Goal: Task Accomplishment & Management: Use online tool/utility

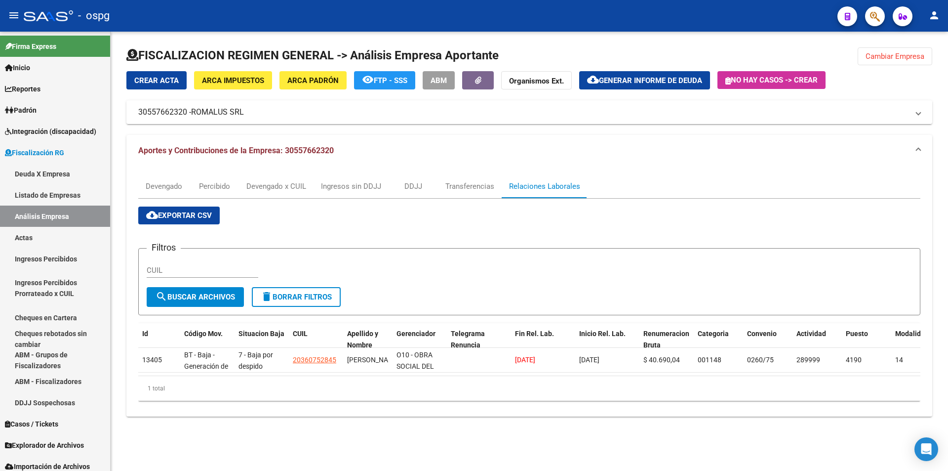
click at [899, 56] on span "Cambiar Empresa" at bounding box center [895, 56] width 59 height 9
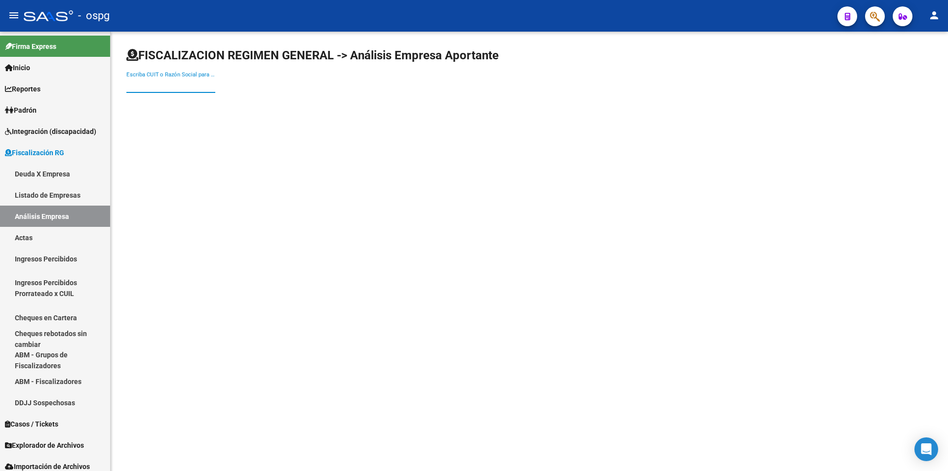
click at [184, 83] on input "Escriba CUIT o Razón Social para buscar" at bounding box center [170, 85] width 89 height 9
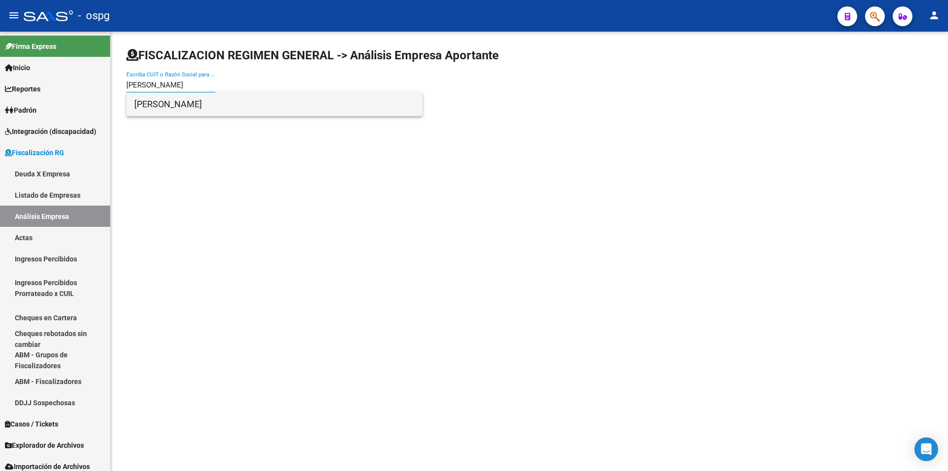
type input "[PERSON_NAME]"
click at [186, 105] on span "[PERSON_NAME]" at bounding box center [274, 104] width 281 height 24
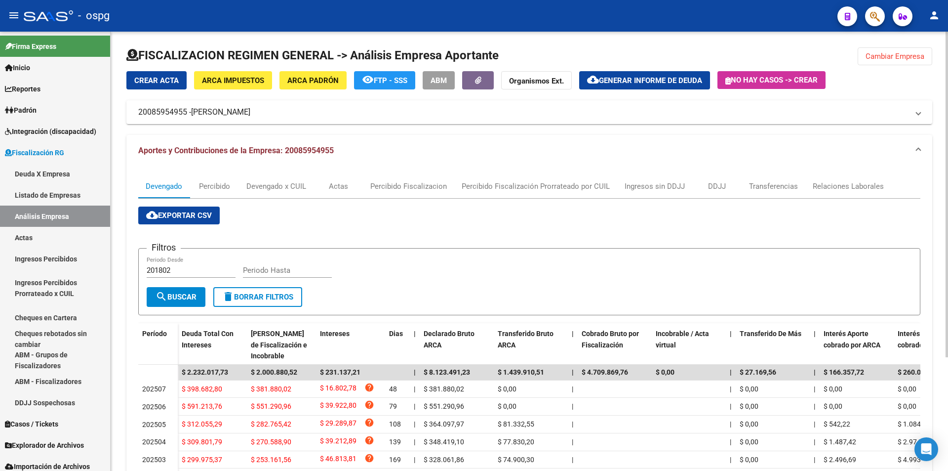
click at [908, 53] on span "Cambiar Empresa" at bounding box center [895, 56] width 59 height 9
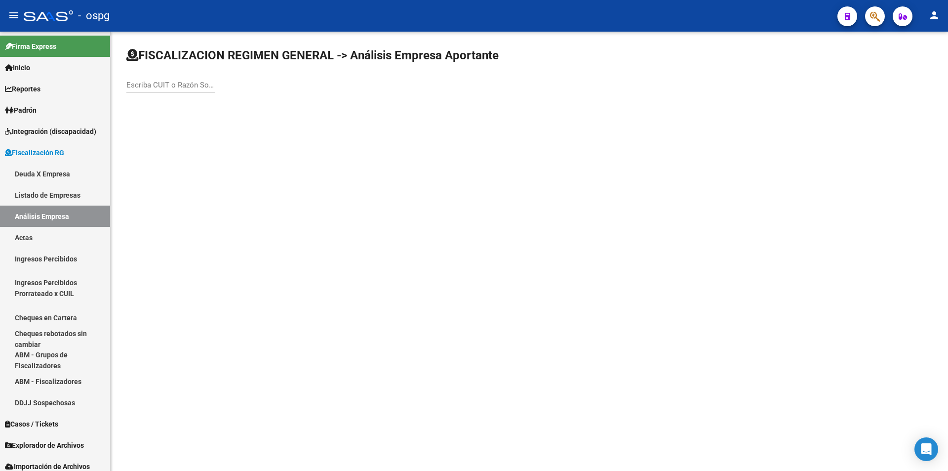
click at [177, 83] on input "Escriba CUIT o Razón Social para buscar" at bounding box center [170, 85] width 89 height 9
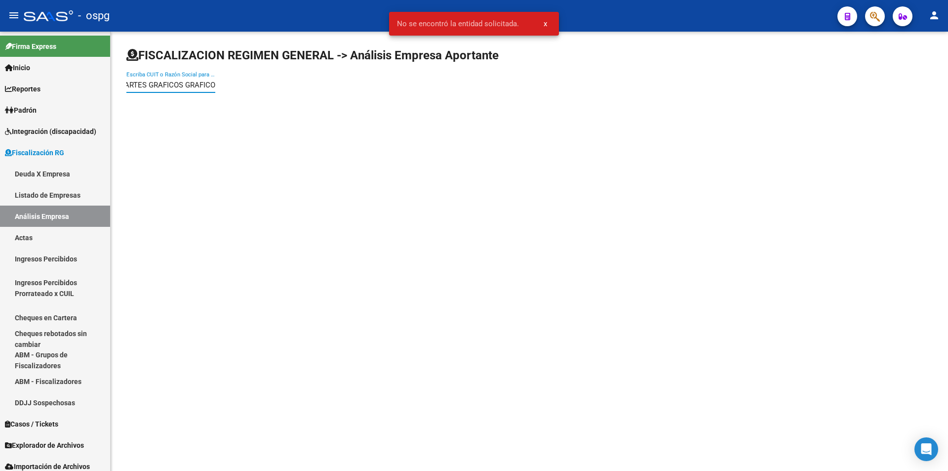
scroll to position [0, 6]
drag, startPoint x: 180, startPoint y: 85, endPoint x: 195, endPoint y: 90, distance: 15.6
click at [180, 86] on input "ARTES GRAFICOS GRAFICOR" at bounding box center [170, 85] width 89 height 9
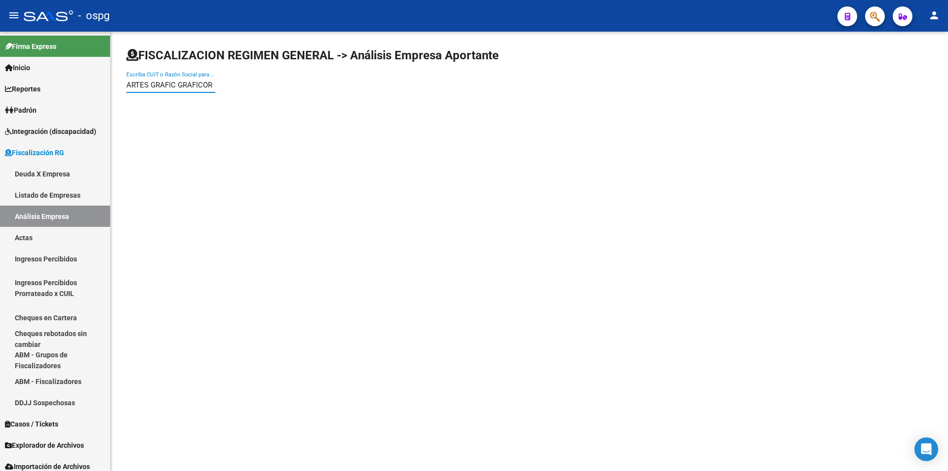
scroll to position [0, 0]
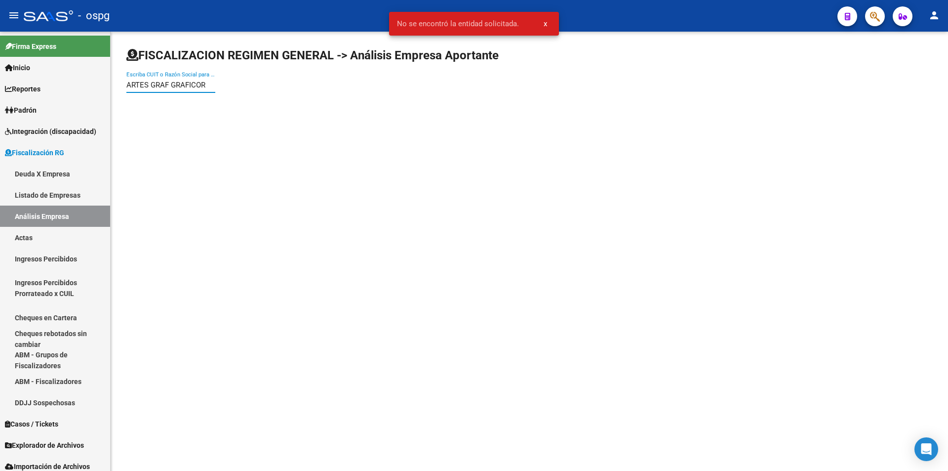
click at [208, 85] on input "ARTES GRAF GRAFICOR" at bounding box center [170, 85] width 89 height 9
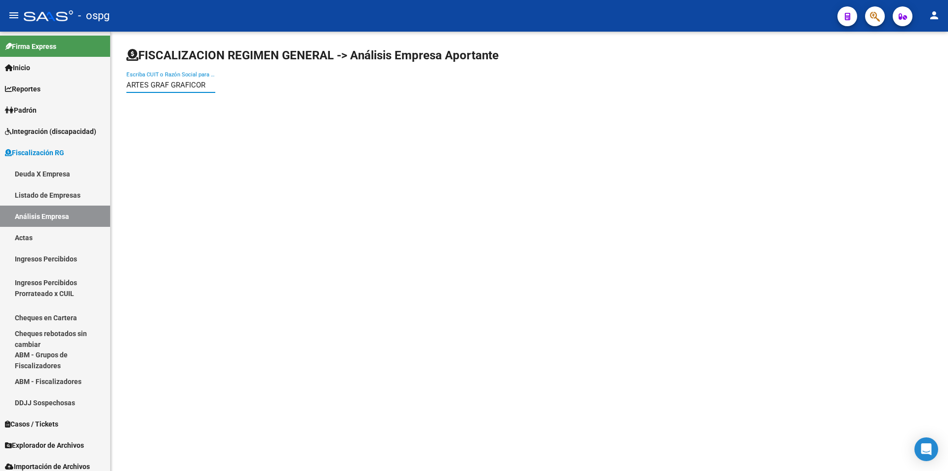
click at [148, 84] on input "ARTES GRAF GRAFICOR" at bounding box center [170, 85] width 89 height 9
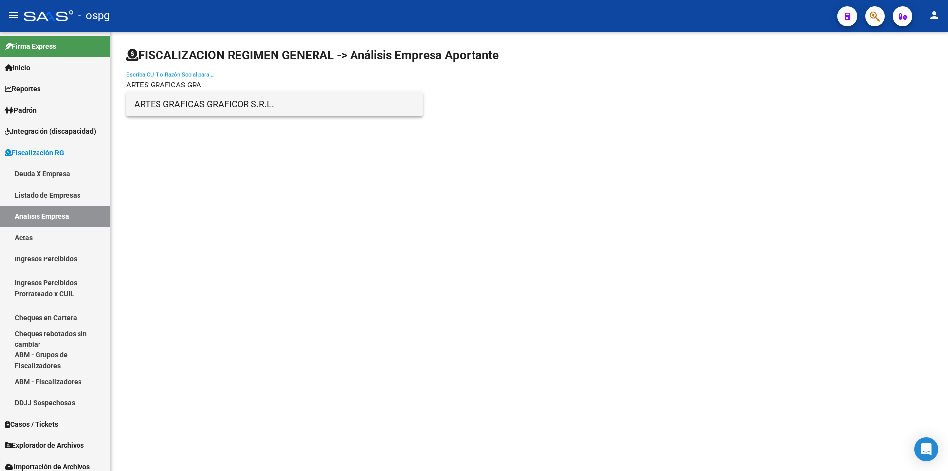
type input "ARTES GRAFICAS GRA"
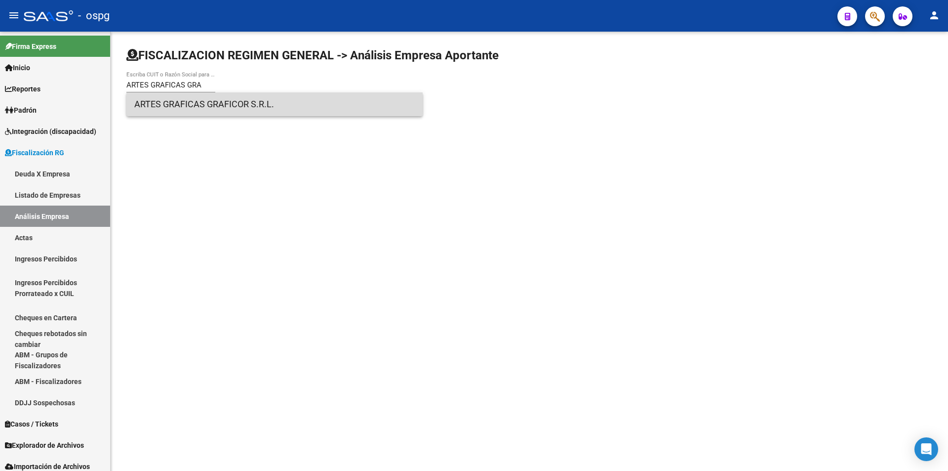
click at [226, 102] on span "ARTES GRAFICAS GRAFICOR S.R.L." at bounding box center [274, 104] width 281 height 24
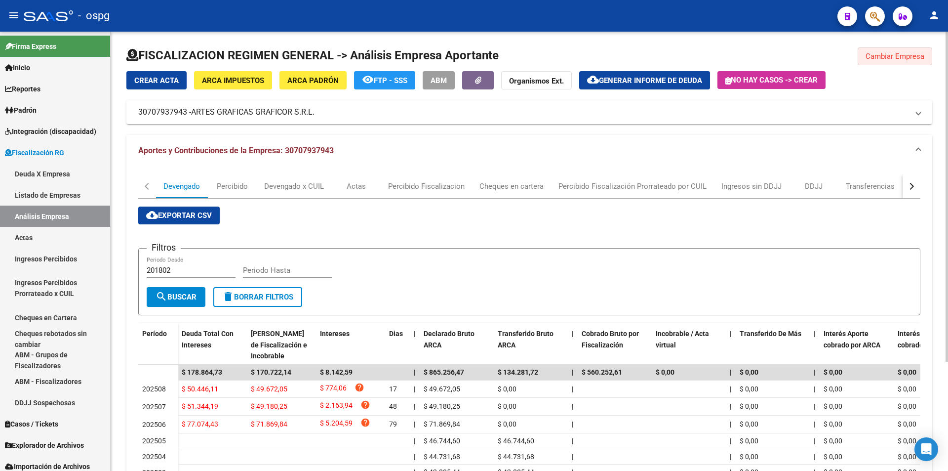
click at [902, 58] on span "Cambiar Empresa" at bounding box center [895, 56] width 59 height 9
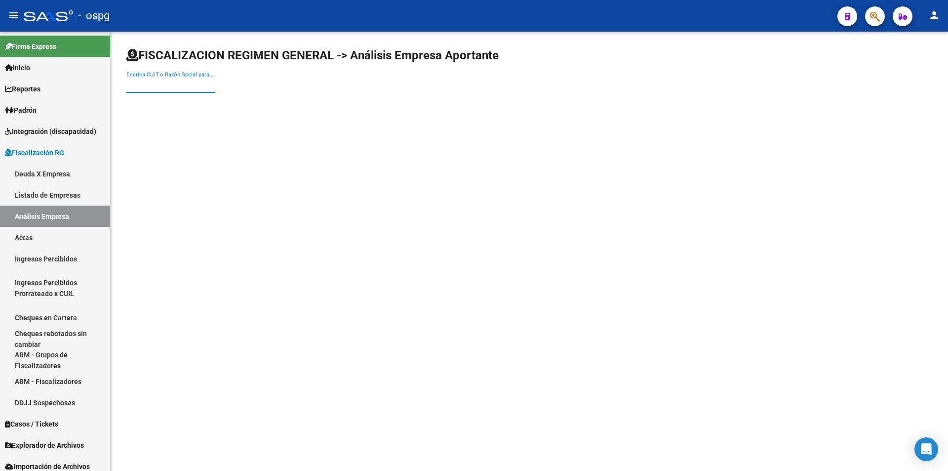
click at [184, 86] on input "Escriba CUIT o Razón Social para buscar" at bounding box center [170, 85] width 89 height 9
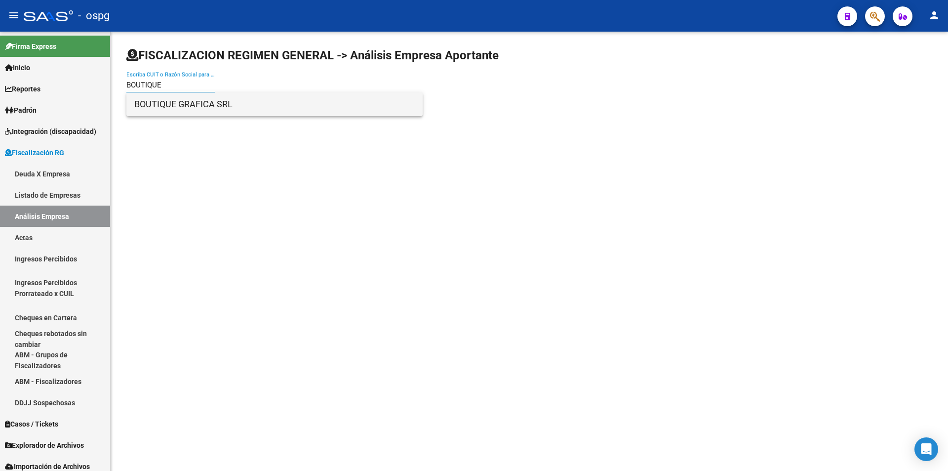
type input "BOUTIQUE"
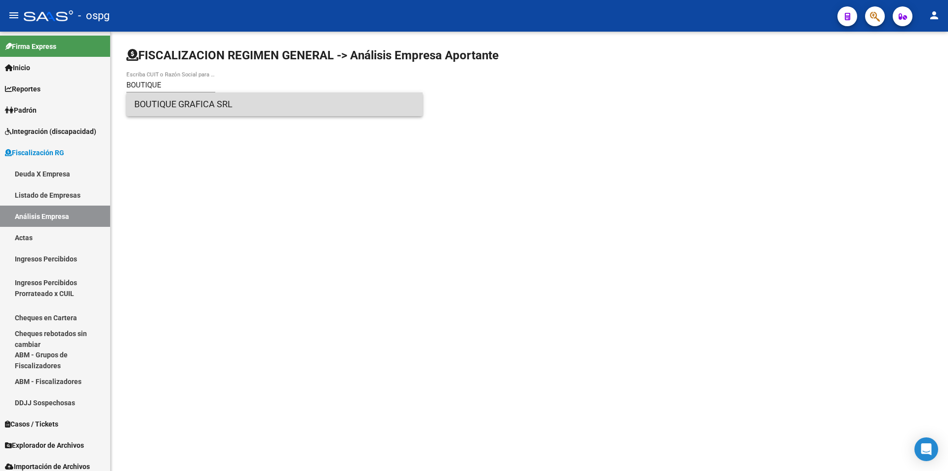
click at [227, 107] on span "BOUTIQUE GRAFICA SRL" at bounding box center [274, 104] width 281 height 24
